Goal: Information Seeking & Learning: Learn about a topic

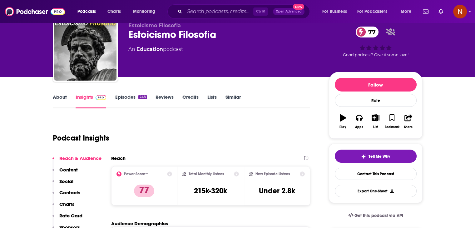
scroll to position [57, 0]
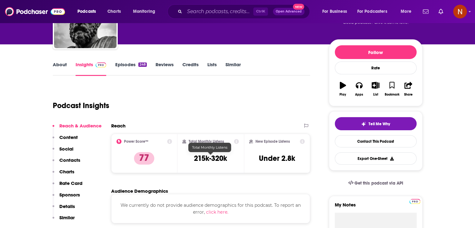
click at [197, 159] on h3 "215k-320k" at bounding box center [210, 158] width 33 height 9
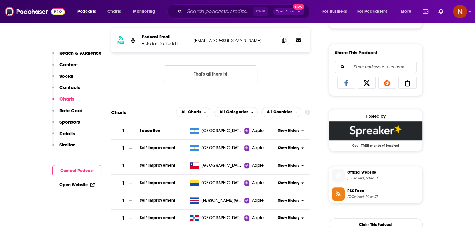
scroll to position [435, 0]
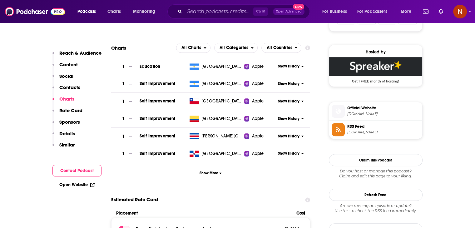
click at [214, 175] on span "Show More" at bounding box center [210, 173] width 22 height 4
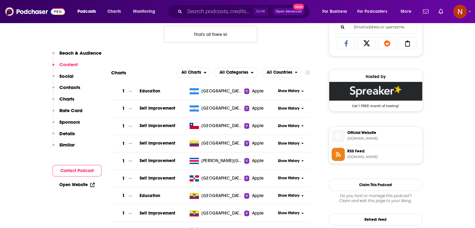
scroll to position [0, 0]
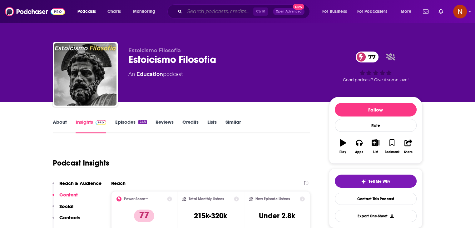
click at [222, 13] on input "Search podcasts, credits, & more..." at bounding box center [218, 12] width 69 height 10
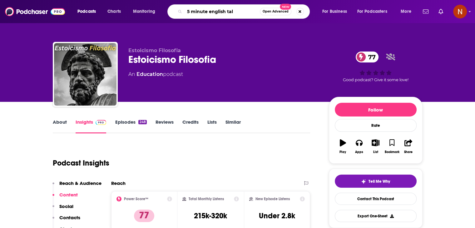
type input "5 minute english talk"
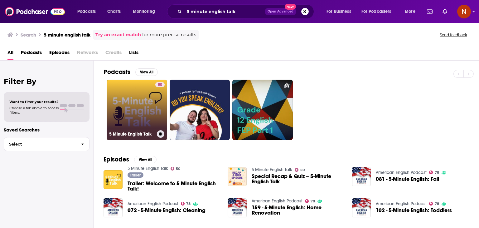
click at [137, 101] on link "50 5 Minute English Talk" at bounding box center [137, 110] width 61 height 61
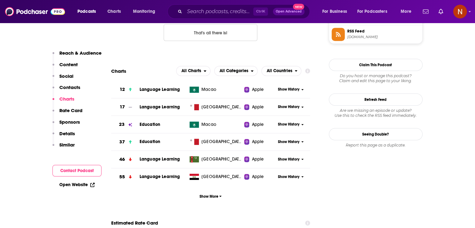
scroll to position [535, 0]
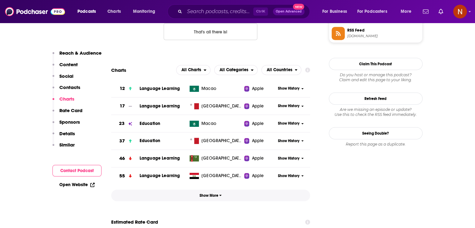
click at [202, 194] on span "Show More" at bounding box center [210, 195] width 22 height 4
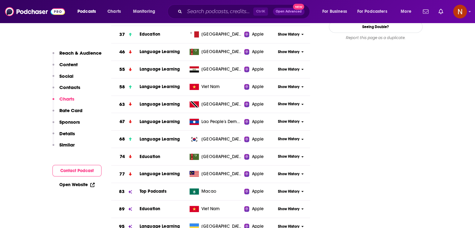
scroll to position [642, 0]
